Goal: Task Accomplishment & Management: Manage account settings

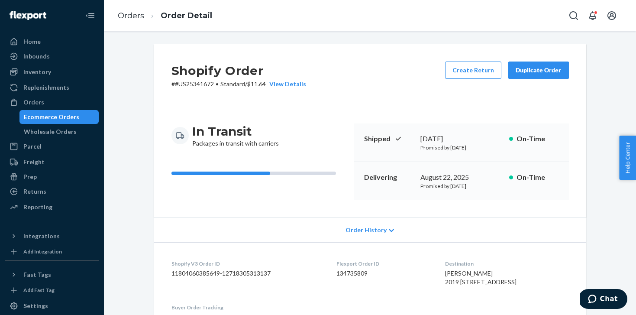
scroll to position [225, 0]
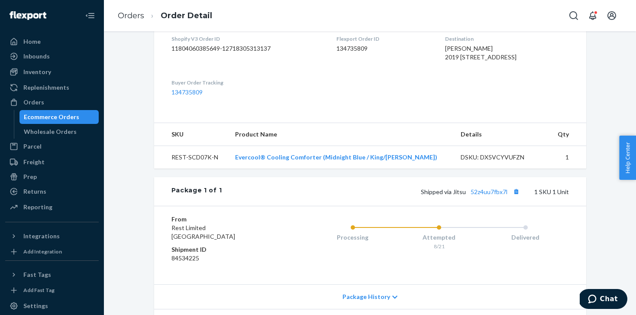
click at [62, 117] on div "Ecommerce Orders" at bounding box center [51, 117] width 55 height 9
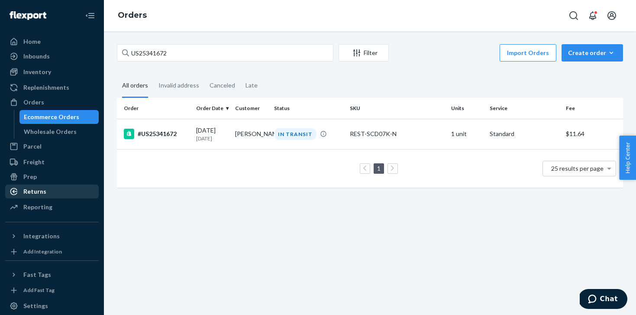
click at [45, 189] on div "Returns" at bounding box center [34, 191] width 23 height 9
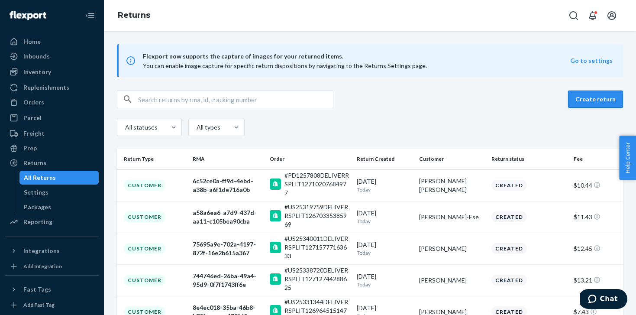
click at [614, 101] on button "Create return" at bounding box center [595, 99] width 55 height 17
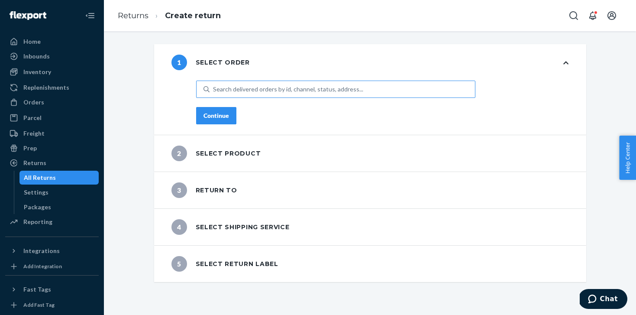
click at [243, 90] on div "Search delivered orders by id, channel, status, address..." at bounding box center [288, 89] width 150 height 9
click at [214, 90] on input "Search delivered orders by id, channel, status, address..." at bounding box center [213, 89] width 1 height 9
paste input "US25335804"
type input "US25335804"
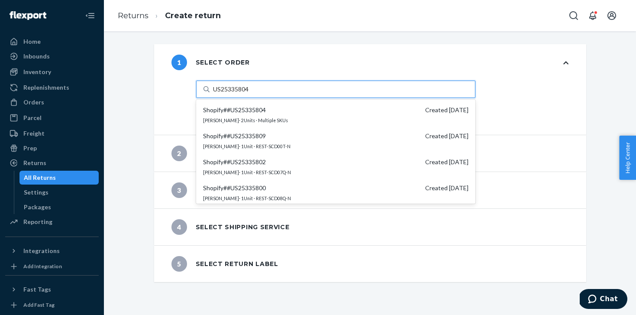
click at [238, 107] on span "Shopify # #US25335804" at bounding box center [234, 110] width 63 height 9
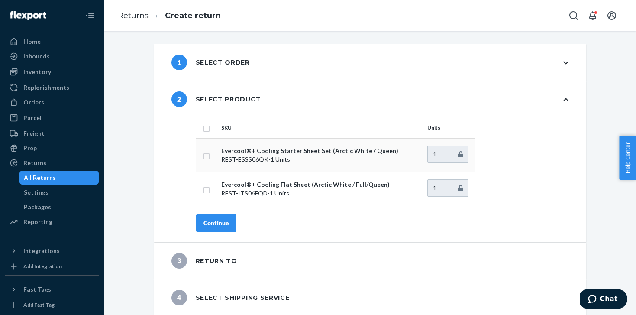
click at [216, 159] on td at bounding box center [207, 155] width 22 height 34
click at [211, 158] on td at bounding box center [207, 155] width 22 height 34
click at [204, 151] on td at bounding box center [207, 155] width 22 height 34
click at [207, 157] on input "checkbox" at bounding box center [206, 155] width 7 height 9
checkbox input "true"
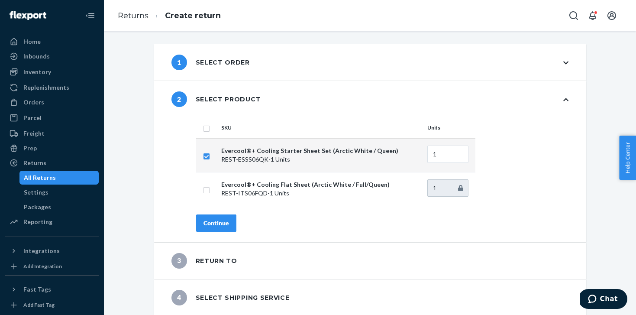
click at [215, 226] on div "Continue" at bounding box center [217, 223] width 26 height 9
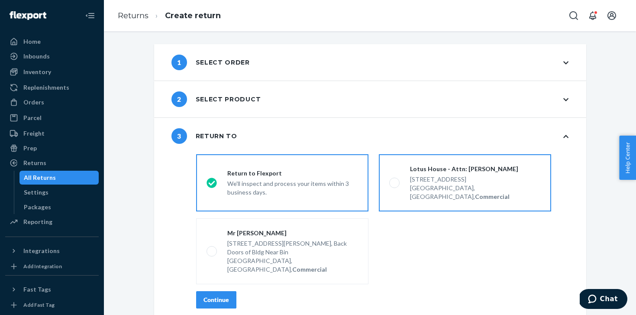
drag, startPoint x: 446, startPoint y: 186, endPoint x: 434, endPoint y: 191, distance: 13.0
click at [446, 187] on div "[GEOGRAPHIC_DATA], [GEOGRAPHIC_DATA], Commercial" at bounding box center [475, 192] width 131 height 17
click at [395, 186] on input "Lotus House - Attn: [PERSON_NAME] [STREET_ADDRESS], Commercial" at bounding box center [392, 183] width 6 height 6
radio input "true"
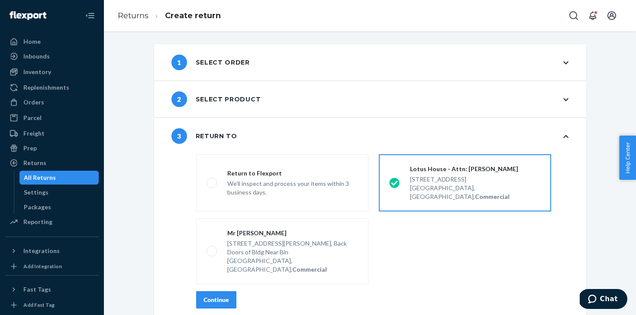
click at [237, 291] on div "Continue" at bounding box center [382, 299] width 373 height 17
click at [231, 291] on button "Continue" at bounding box center [216, 299] width 40 height 17
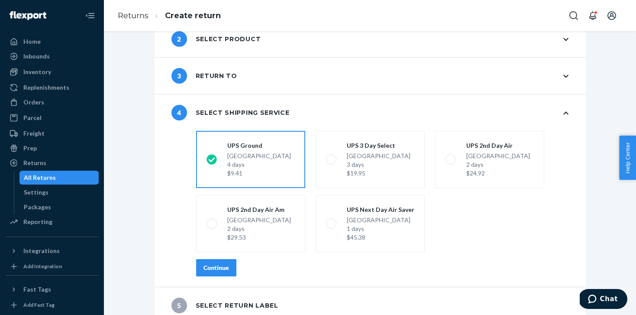
scroll to position [50, 0]
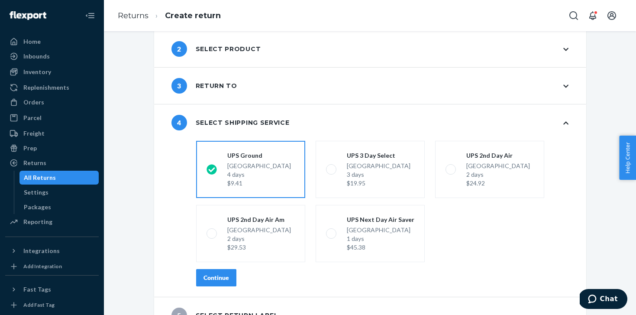
click at [240, 52] on div "2 Select product" at bounding box center [217, 49] width 90 height 16
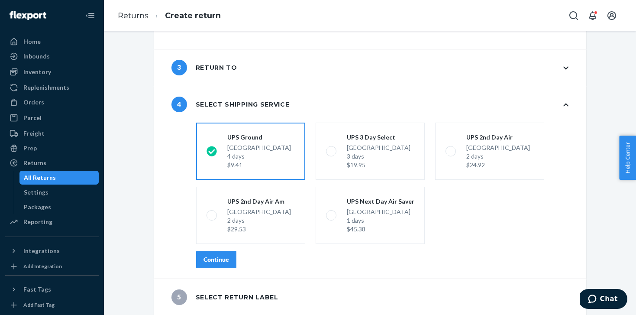
click at [221, 263] on div "Continue" at bounding box center [217, 259] width 26 height 9
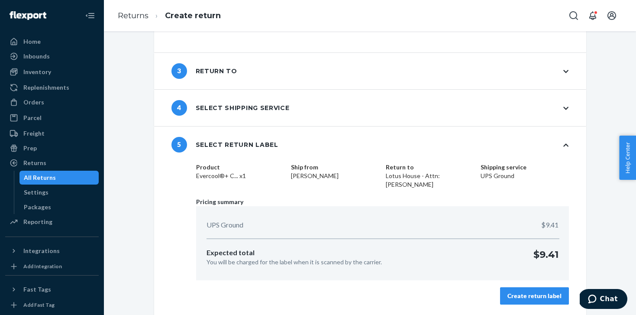
scroll to position [172, 0]
click at [540, 293] on div "Create return label" at bounding box center [535, 296] width 54 height 9
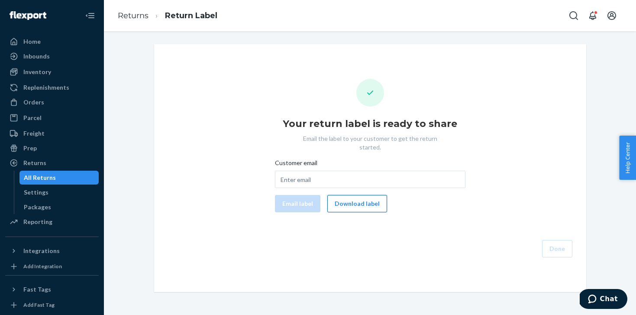
click at [350, 195] on button "Download label" at bounding box center [358, 203] width 60 height 17
click at [71, 181] on div "All Returns" at bounding box center [59, 178] width 78 height 12
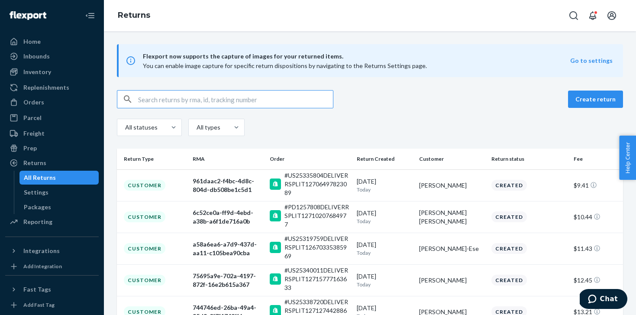
drag, startPoint x: 241, startPoint y: 117, endPoint x: 243, endPoint y: 109, distance: 8.4
click at [241, 117] on div "Create return All statuses All types" at bounding box center [370, 114] width 506 height 48
click at [243, 100] on input "text" at bounding box center [235, 99] width 195 height 17
click at [594, 97] on button "Create return" at bounding box center [595, 99] width 55 height 17
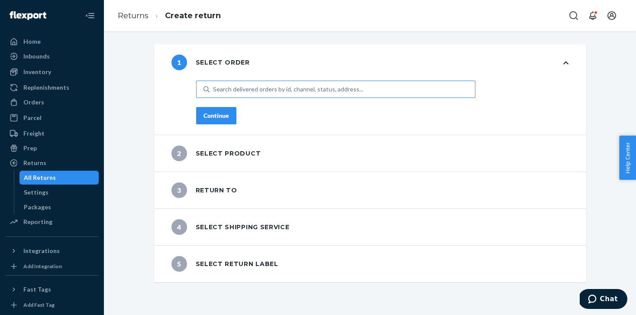
click at [336, 91] on div "Search delivered orders by id, channel, status, address..." at bounding box center [288, 89] width 150 height 9
click at [214, 91] on input "Search delivered orders by id, channel, status, address..." at bounding box center [213, 89] width 1 height 9
paste input "US25335804"
type input "US25335804"
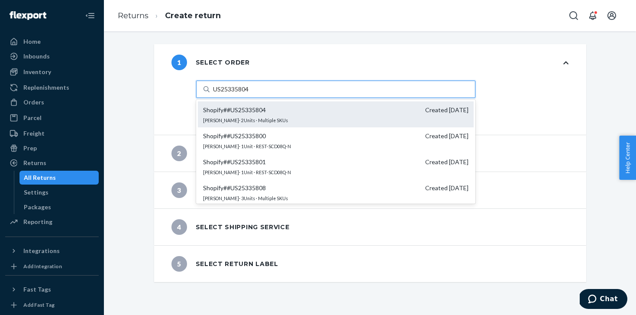
click at [240, 109] on span "Shopify # #US25335804" at bounding box center [234, 110] width 63 height 9
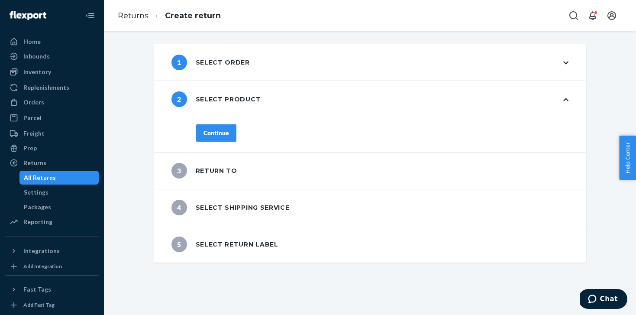
click at [225, 137] on div "Continue" at bounding box center [217, 133] width 26 height 9
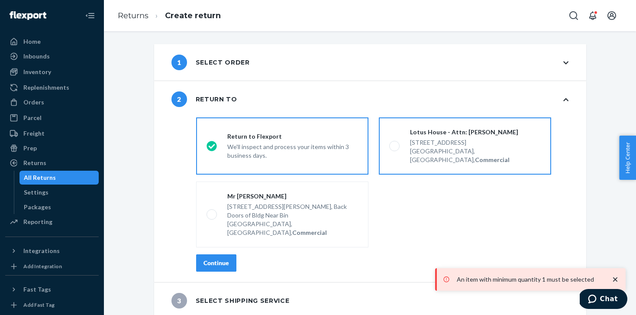
drag, startPoint x: 431, startPoint y: 148, endPoint x: 423, endPoint y: 150, distance: 8.2
click at [431, 147] on div "[GEOGRAPHIC_DATA], [GEOGRAPHIC_DATA], Commercial" at bounding box center [475, 155] width 131 height 17
click at [395, 147] on input "Lotus House - Attn: [PERSON_NAME] [STREET_ADDRESS], Commercial" at bounding box center [392, 146] width 6 height 6
radio input "true"
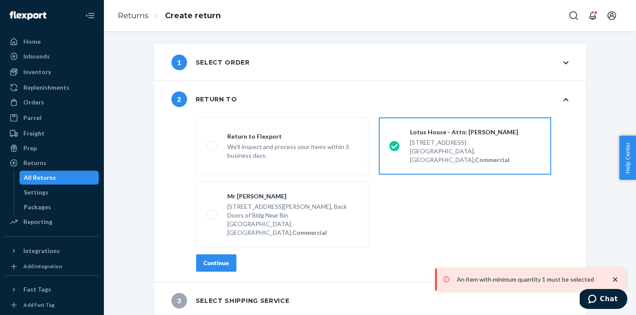
click at [229, 259] on div "Continue" at bounding box center [217, 263] width 26 height 9
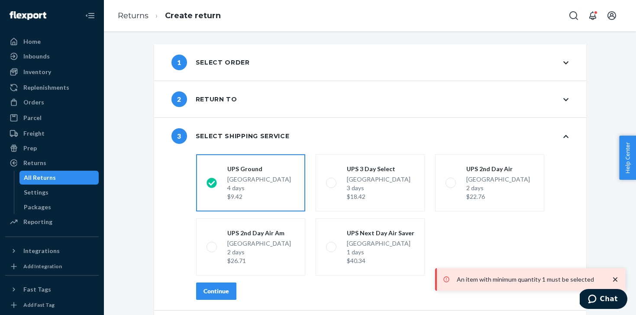
click at [223, 294] on div "Continue" at bounding box center [217, 291] width 26 height 9
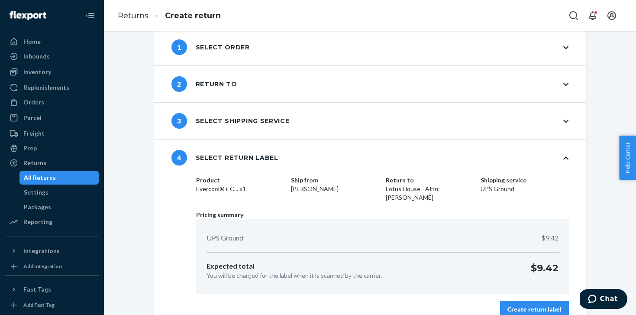
scroll to position [28, 0]
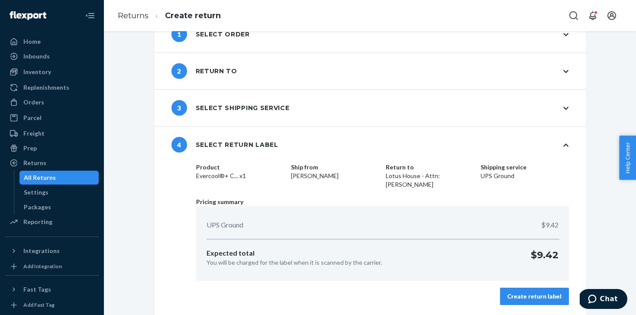
click at [533, 296] on div "Create return label" at bounding box center [535, 296] width 54 height 9
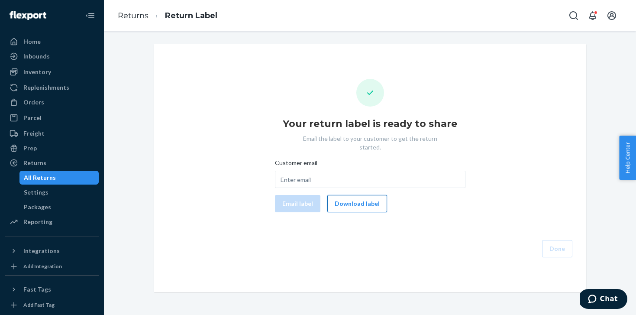
click at [354, 197] on button "Download label" at bounding box center [358, 203] width 60 height 17
click at [48, 106] on div "Orders" at bounding box center [52, 102] width 92 height 12
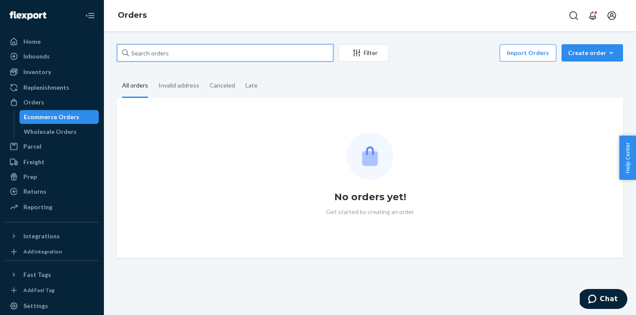
click at [205, 55] on input "text" at bounding box center [225, 52] width 217 height 17
paste input "US25341735"
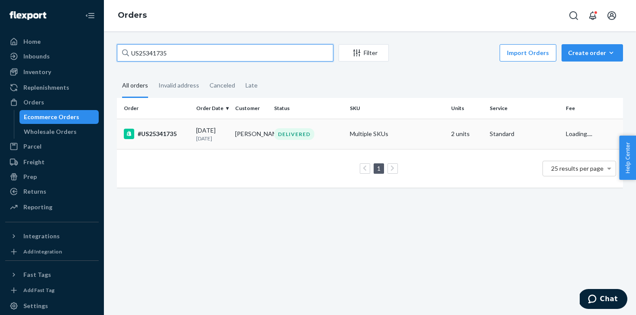
type input "US25341735"
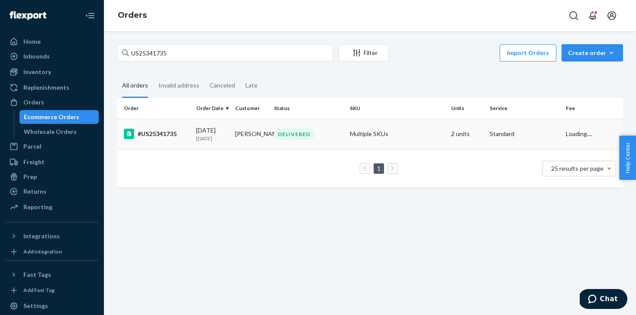
click at [206, 129] on div "08/19/2025 3 days ago" at bounding box center [212, 134] width 32 height 16
